Goal: Information Seeking & Learning: Learn about a topic

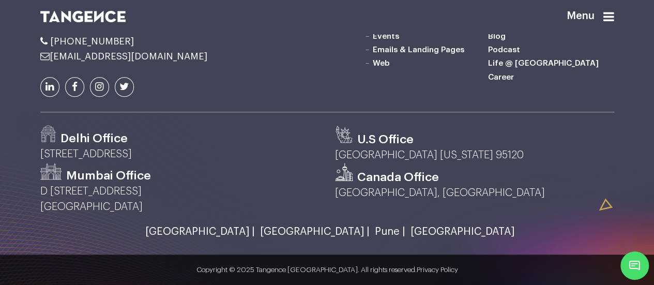
scroll to position [2607, 0]
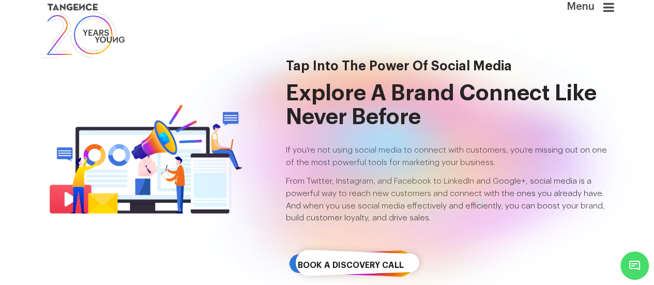
scroll to position [0, 0]
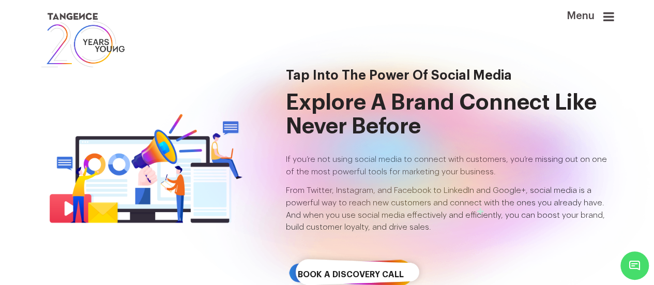
drag, startPoint x: 161, startPoint y: 167, endPoint x: 156, endPoint y: 183, distance: 17.2
click at [156, 183] on div at bounding box center [387, 165] width 465 height 245
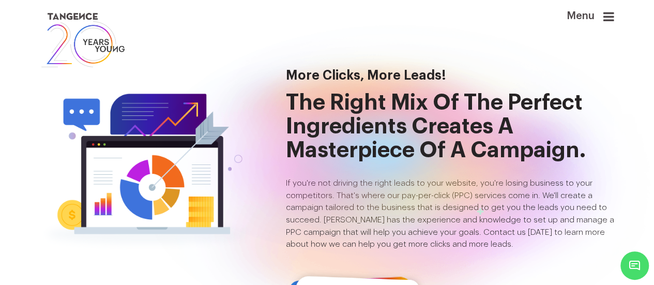
drag, startPoint x: 174, startPoint y: 177, endPoint x: 128, endPoint y: 145, distance: 55.3
click at [127, 150] on img at bounding box center [145, 168] width 211 height 200
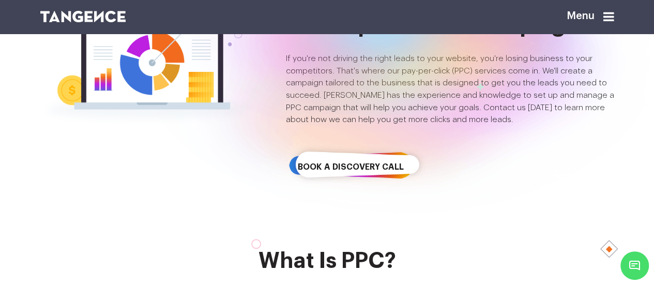
scroll to position [112, 0]
